Goal: Find contact information: Obtain details needed to contact an individual or organization

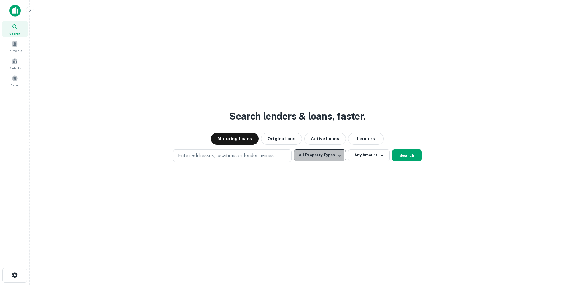
click at [315, 155] on button "All Property Types" at bounding box center [320, 155] width 52 height 12
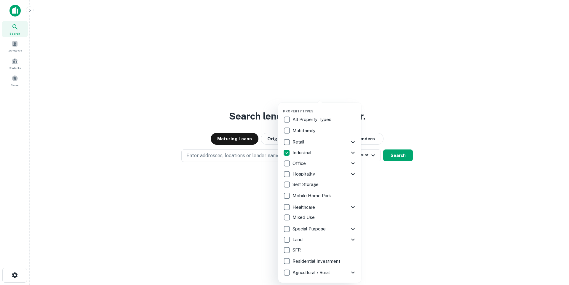
click at [403, 193] on div at bounding box center [284, 142] width 569 height 285
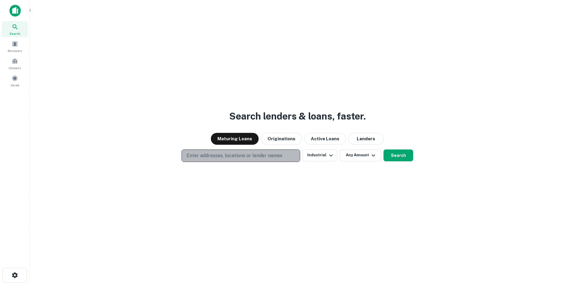
click at [268, 156] on p "Enter addresses, locations or lender names" at bounding box center [234, 155] width 96 height 7
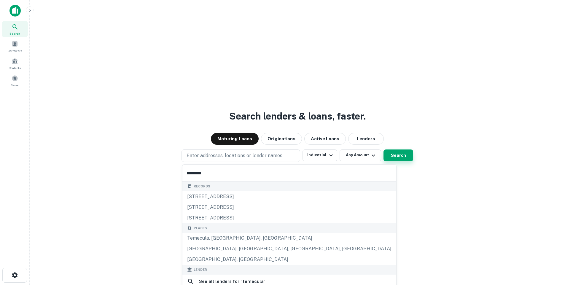
type input "********"
click at [399, 155] on button "Search" at bounding box center [398, 155] width 30 height 12
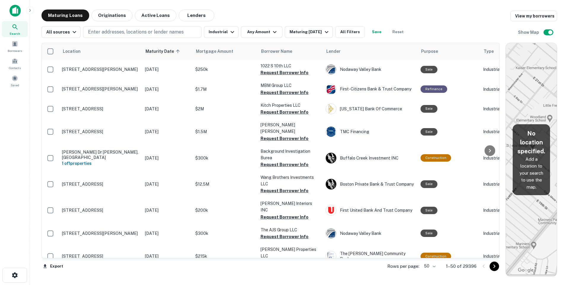
drag, startPoint x: 354, startPoint y: 76, endPoint x: 526, endPoint y: 101, distance: 174.1
click at [526, 101] on div "Location Maturity Date sorted ascending Mortgage Amount Borrower Name Lender Pu…" at bounding box center [299, 157] width 516 height 239
click at [124, 30] on p "Enter addresses, locations or lender names" at bounding box center [136, 31] width 96 height 7
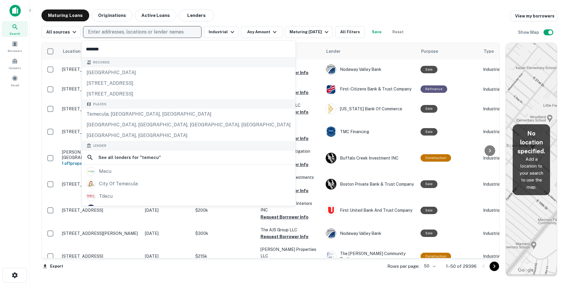
type input "********"
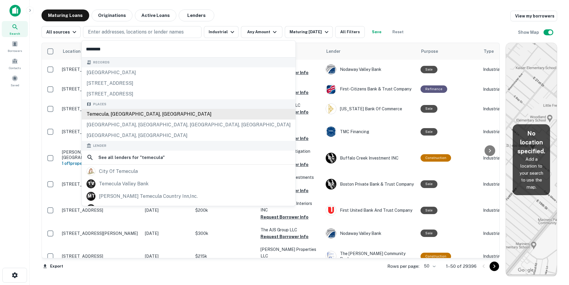
click at [114, 115] on div "Temecula, CA, USA" at bounding box center [189, 114] width 214 height 11
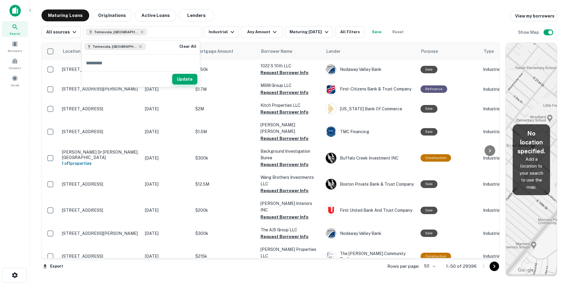
click at [191, 79] on button "Update" at bounding box center [184, 79] width 25 height 11
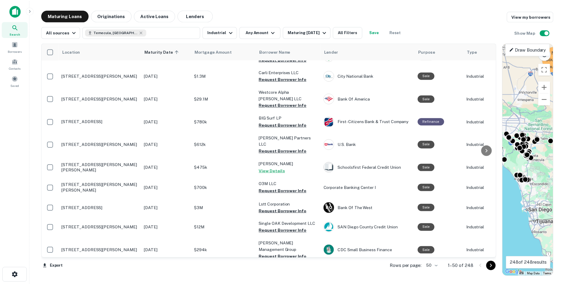
scroll to position [415, 0]
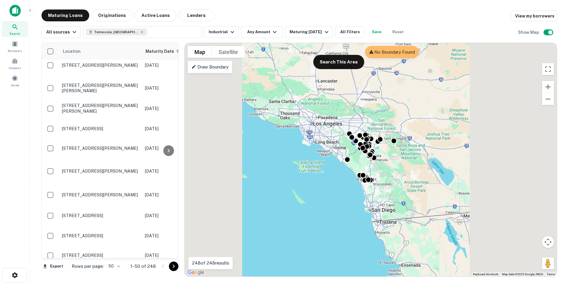
drag, startPoint x: 503, startPoint y: 152, endPoint x: 181, endPoint y: 123, distance: 323.2
click at [181, 123] on div at bounding box center [181, 160] width 1 height 234
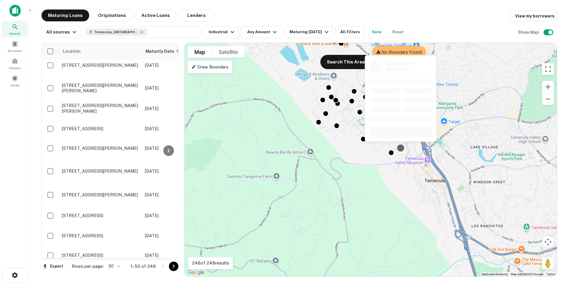
click at [402, 149] on div at bounding box center [401, 147] width 9 height 9
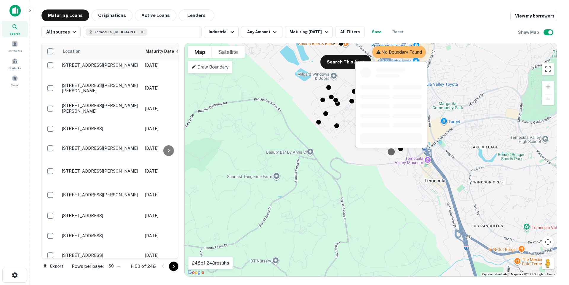
click at [390, 152] on div at bounding box center [391, 151] width 9 height 9
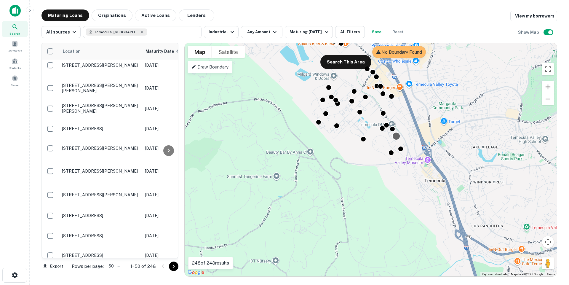
click at [396, 136] on div at bounding box center [396, 136] width 9 height 9
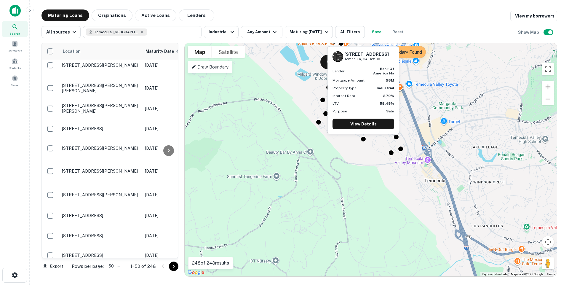
click at [362, 137] on div "43195 Business Park Dr Temecula, CA 92590 Lender bank of america na Mortgage Am…" at bounding box center [363, 92] width 73 height 93
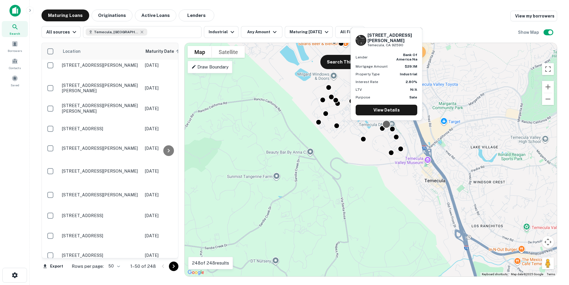
click at [386, 125] on div at bounding box center [386, 124] width 9 height 9
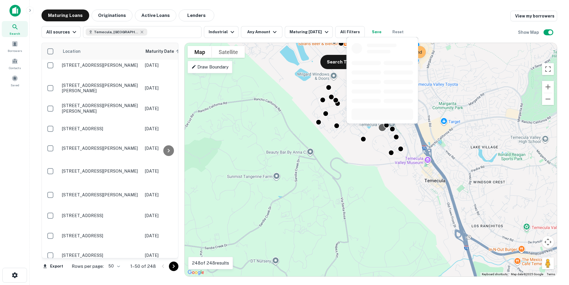
click at [381, 129] on div at bounding box center [382, 127] width 9 height 9
click at [395, 128] on div at bounding box center [392, 82] width 73 height 91
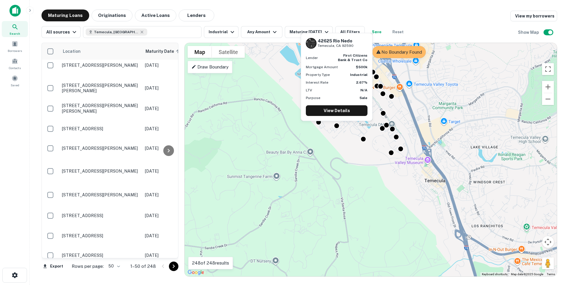
click at [319, 122] on div "42625 Rio Nedo Temecula, CA 92590 Lender first citizens bank & trust co Mortgag…" at bounding box center [336, 78] width 73 height 93
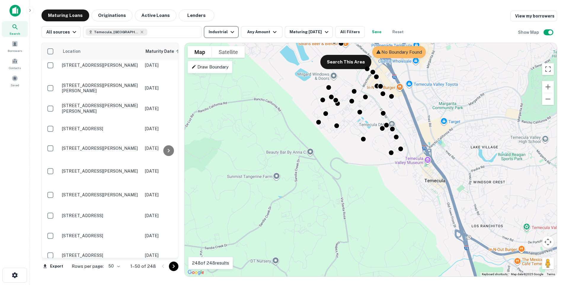
click at [229, 31] on icon "button" at bounding box center [232, 31] width 7 height 7
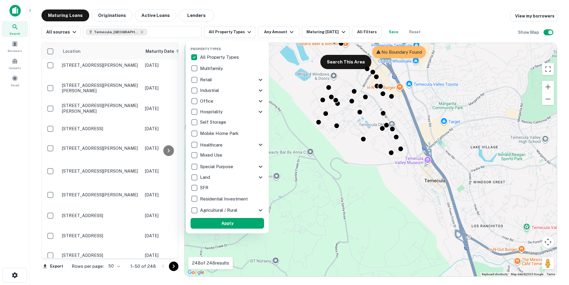
drag, startPoint x: 426, startPoint y: 179, endPoint x: 424, endPoint y: 169, distance: 10.2
click at [346, 114] on div at bounding box center [284, 142] width 569 height 285
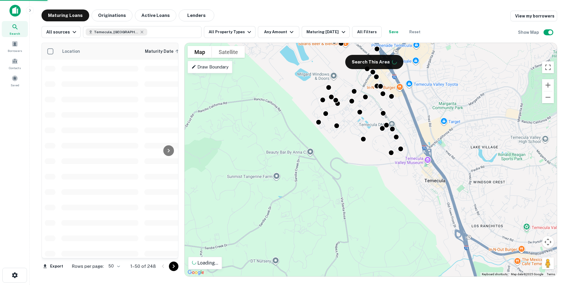
click at [403, 138] on div "To activate drag with keyboard, press Alt + Enter. Once in keyboard drag state,…" at bounding box center [371, 159] width 372 height 233
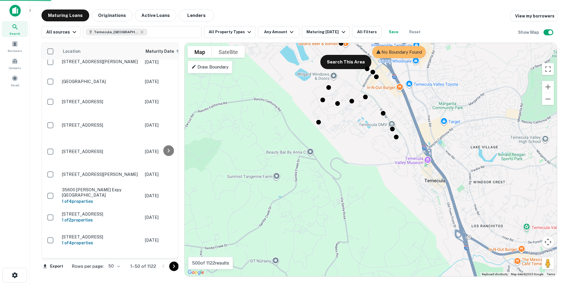
drag, startPoint x: 426, startPoint y: 147, endPoint x: 397, endPoint y: 117, distance: 41.9
click at [392, 114] on div "To activate drag with keyboard, press Alt + Enter. Once in keyboard drag state,…" at bounding box center [371, 159] width 372 height 233
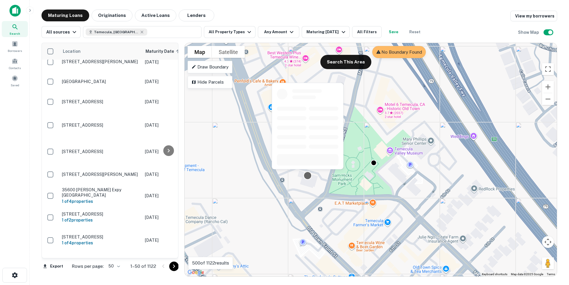
click at [306, 175] on div at bounding box center [307, 175] width 9 height 9
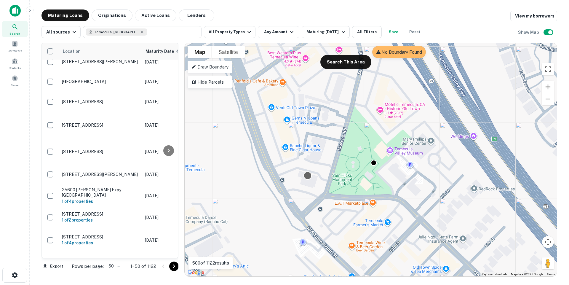
click at [309, 175] on div at bounding box center [307, 175] width 9 height 9
click at [140, 31] on icon "button" at bounding box center [142, 32] width 5 height 5
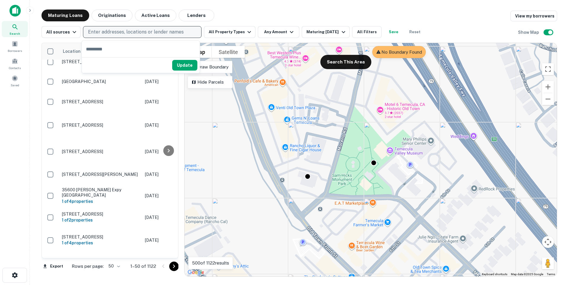
click at [122, 31] on p "Enter addresses, locations or lender names" at bounding box center [136, 31] width 96 height 7
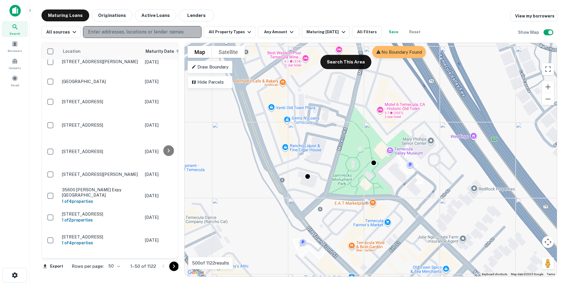
click at [122, 31] on p "Enter addresses, locations or lender names" at bounding box center [136, 31] width 96 height 7
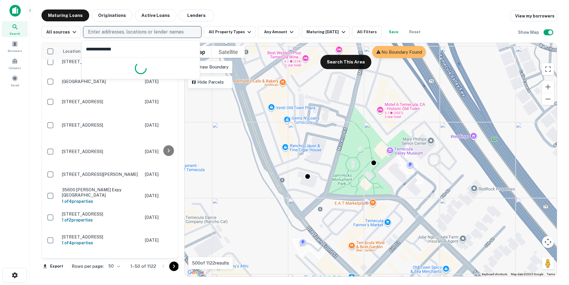
type input "**********"
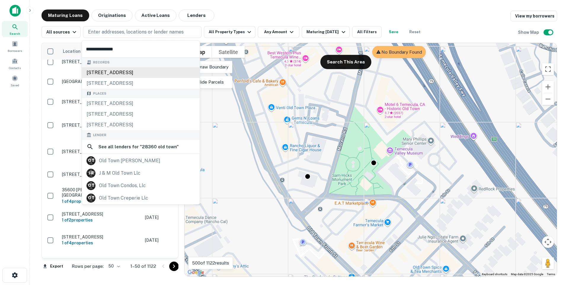
click at [133, 71] on div "28360 old town front st, temecula, ca, 92590" at bounding box center [141, 72] width 118 height 11
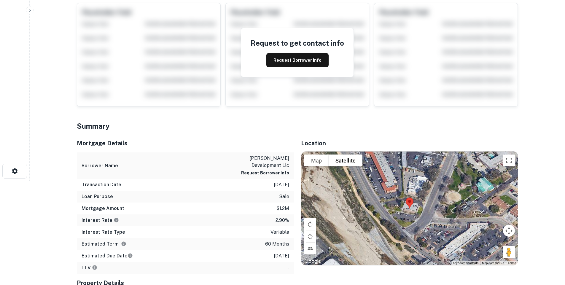
scroll to position [30, 0]
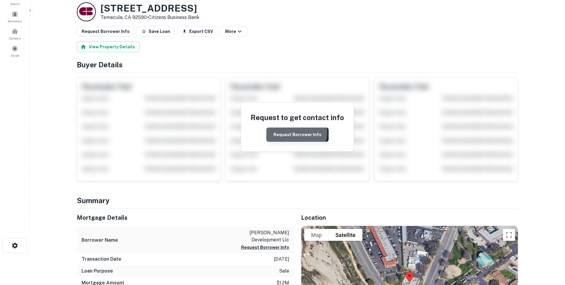
click at [295, 132] on button "Request Borrower Info" at bounding box center [297, 134] width 62 height 14
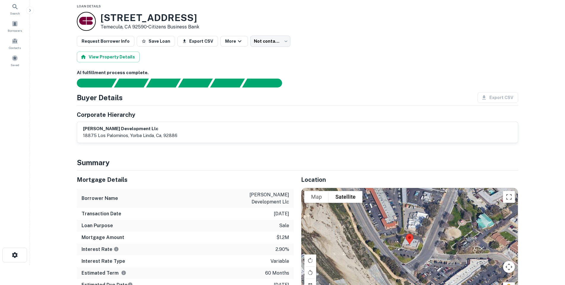
scroll to position [0, 0]
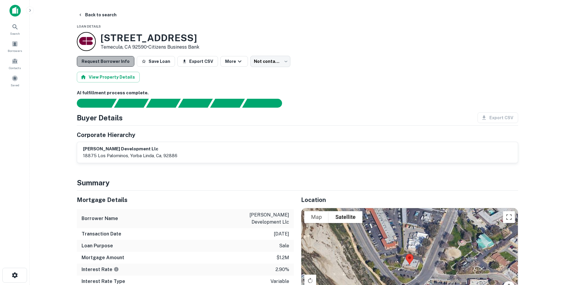
click at [116, 63] on button "Request Borrower Info" at bounding box center [105, 61] width 57 height 11
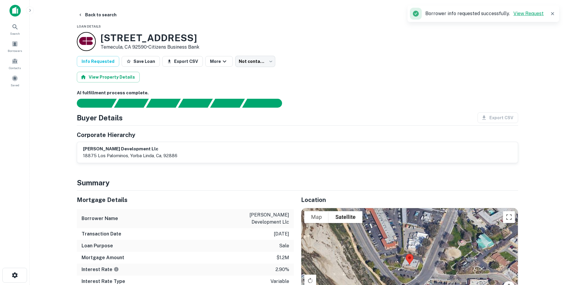
click at [524, 15] on link "View Request" at bounding box center [528, 14] width 30 height 6
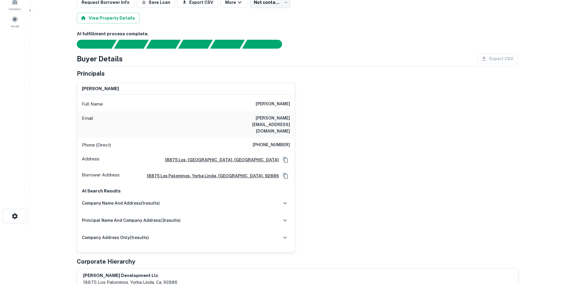
scroll to position [59, 0]
click at [494, 60] on div "Export CSV" at bounding box center [494, 58] width 45 height 11
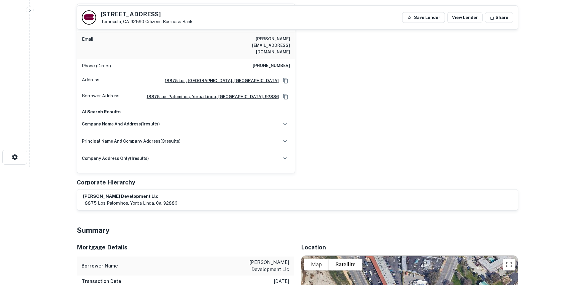
scroll to position [119, 0]
click at [285, 120] on icon "button" at bounding box center [284, 123] width 7 height 7
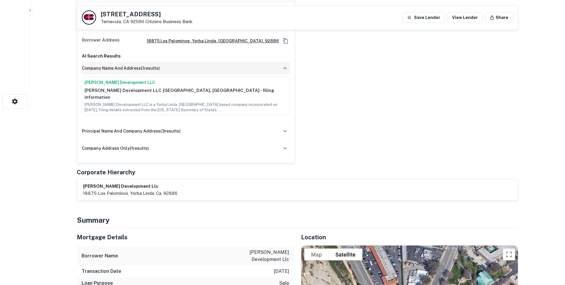
scroll to position [178, 0]
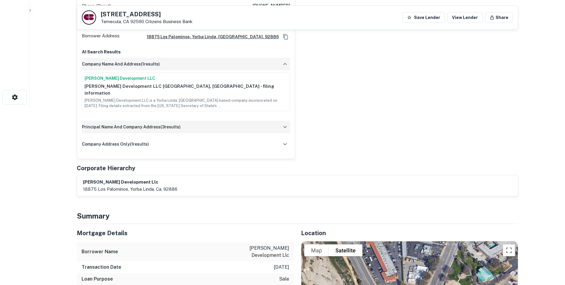
click at [286, 123] on icon "button" at bounding box center [284, 126] width 7 height 7
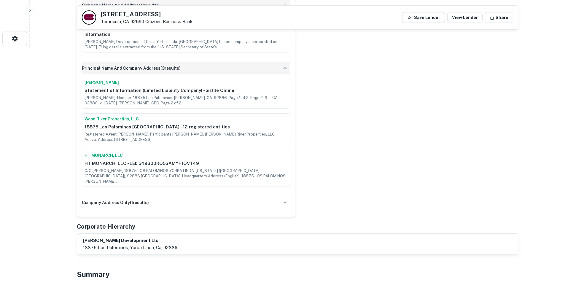
scroll to position [237, 0]
click at [285, 201] on icon "button" at bounding box center [285, 202] width 4 height 2
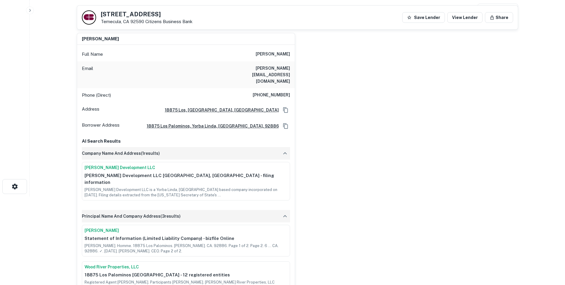
scroll to position [0, 0]
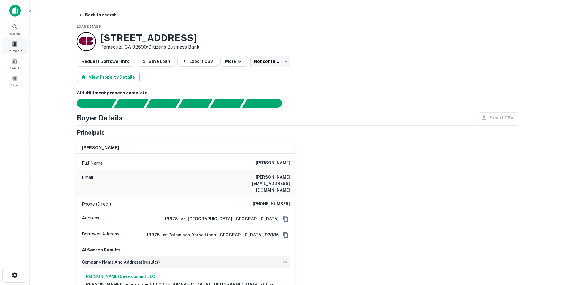
click at [15, 44] on span at bounding box center [15, 44] width 7 height 7
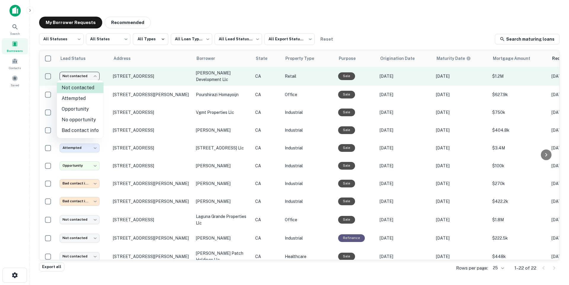
click at [91, 77] on body "**********" at bounding box center [284, 142] width 569 height 285
click at [91, 77] on div at bounding box center [284, 142] width 569 height 285
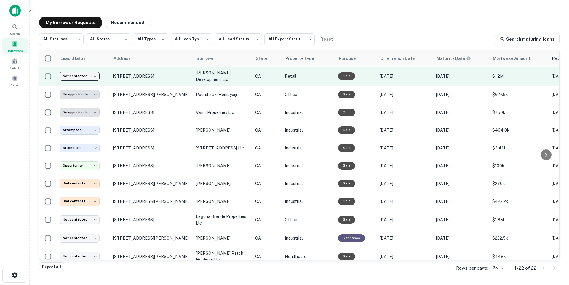
click at [147, 74] on p "28360 Old Town Front St Temecula, CA 92590" at bounding box center [151, 75] width 77 height 5
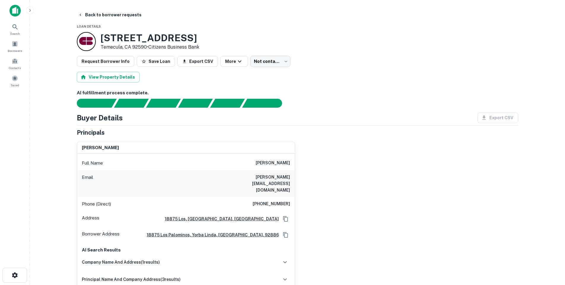
click at [485, 117] on div "Export CSV" at bounding box center [494, 117] width 45 height 11
click at [196, 59] on button "Export CSV" at bounding box center [197, 61] width 41 height 11
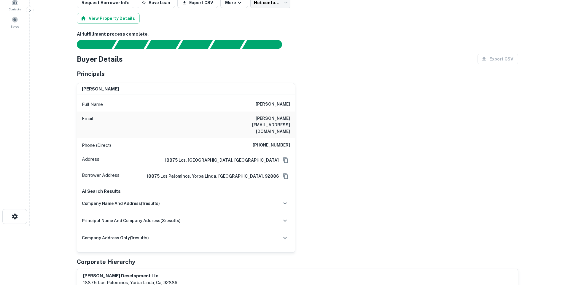
scroll to position [59, 0]
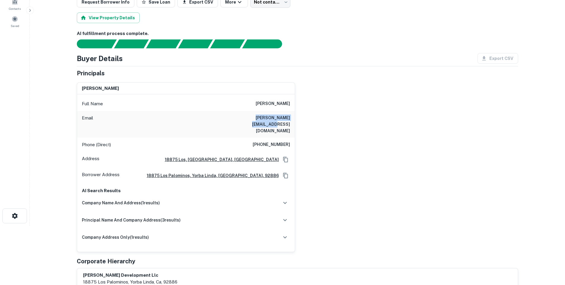
drag, startPoint x: 236, startPoint y: 117, endPoint x: 289, endPoint y: 118, distance: 52.5
click at [289, 118] on h6 "[PERSON_NAME][EMAIL_ADDRESS][DOMAIN_NAME]" at bounding box center [254, 124] width 71 height 20
copy h6 "[PERSON_NAME][EMAIL_ADDRESS][DOMAIN_NAME]"
